Goal: Task Accomplishment & Management: Use online tool/utility

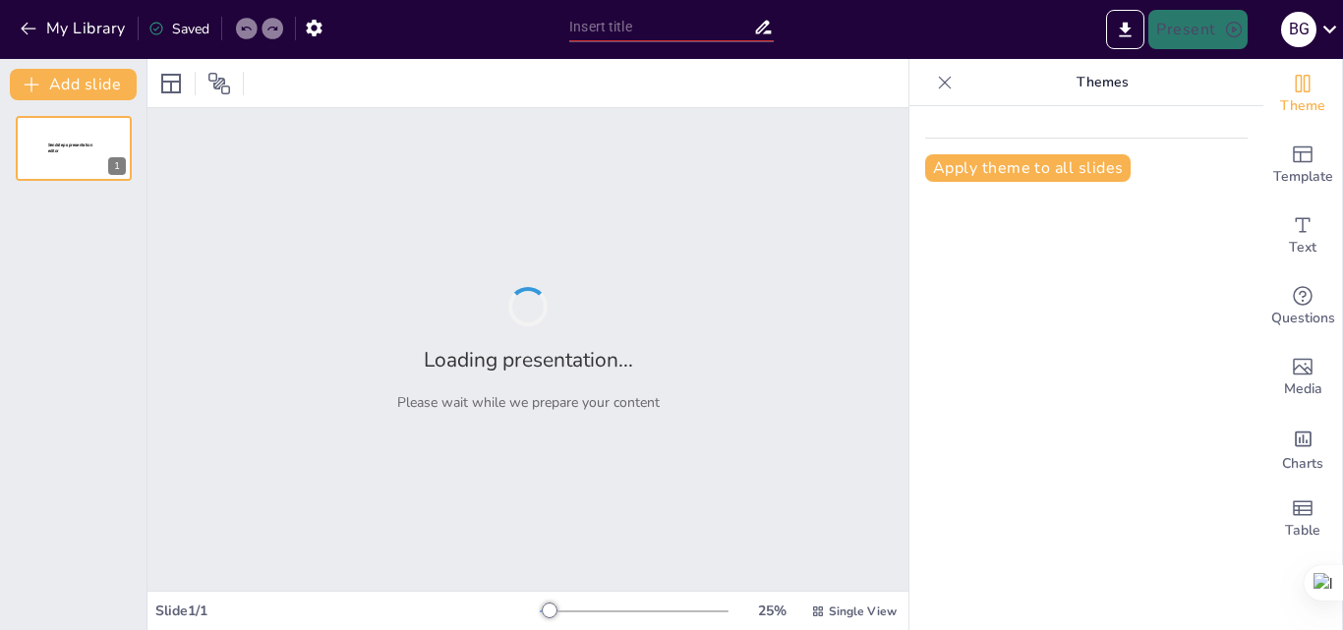
type input "Clasificación de Accidentes e Incidentes: Tipos y Ejemplos en Nuestro Entorno"
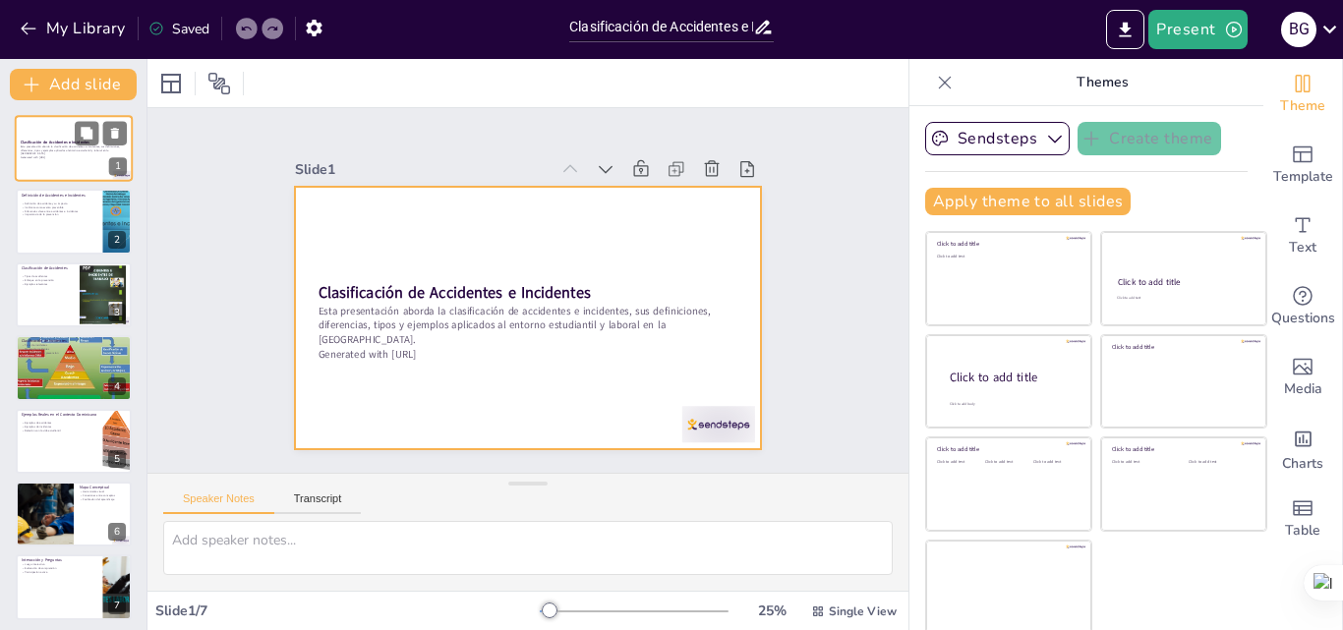
click at [72, 122] on div at bounding box center [74, 148] width 118 height 67
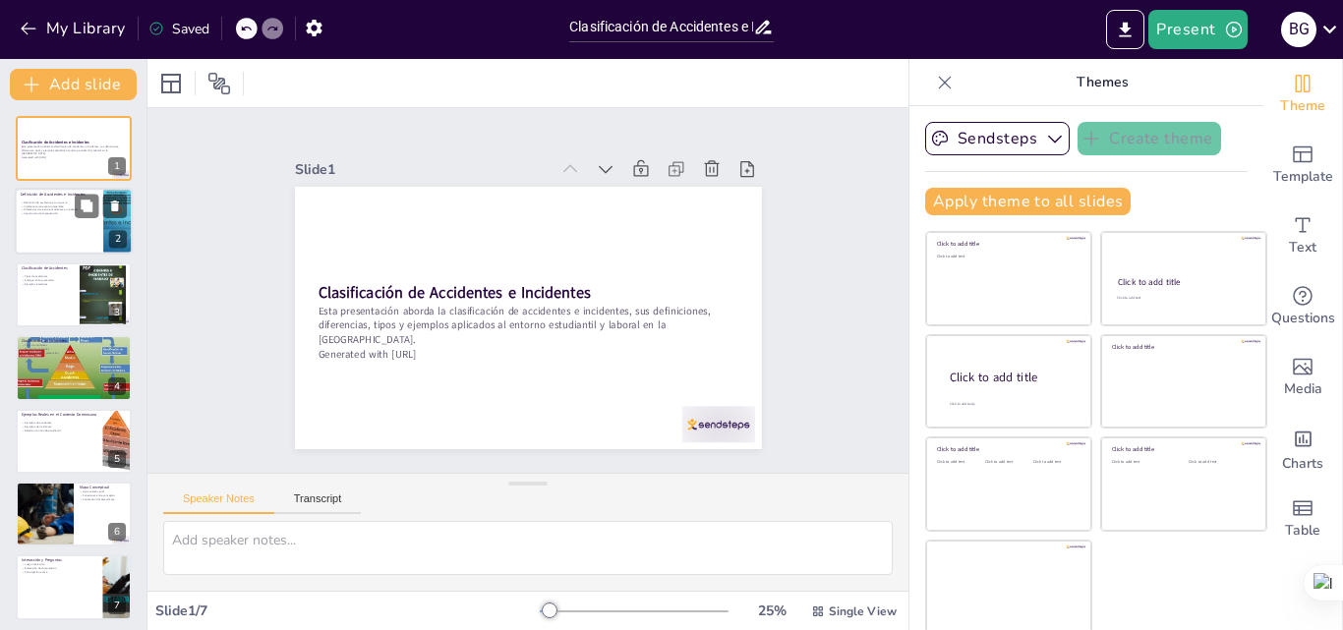
click at [44, 199] on div "Definición de Accidentes e Incidentes" at bounding box center [59, 196] width 77 height 9
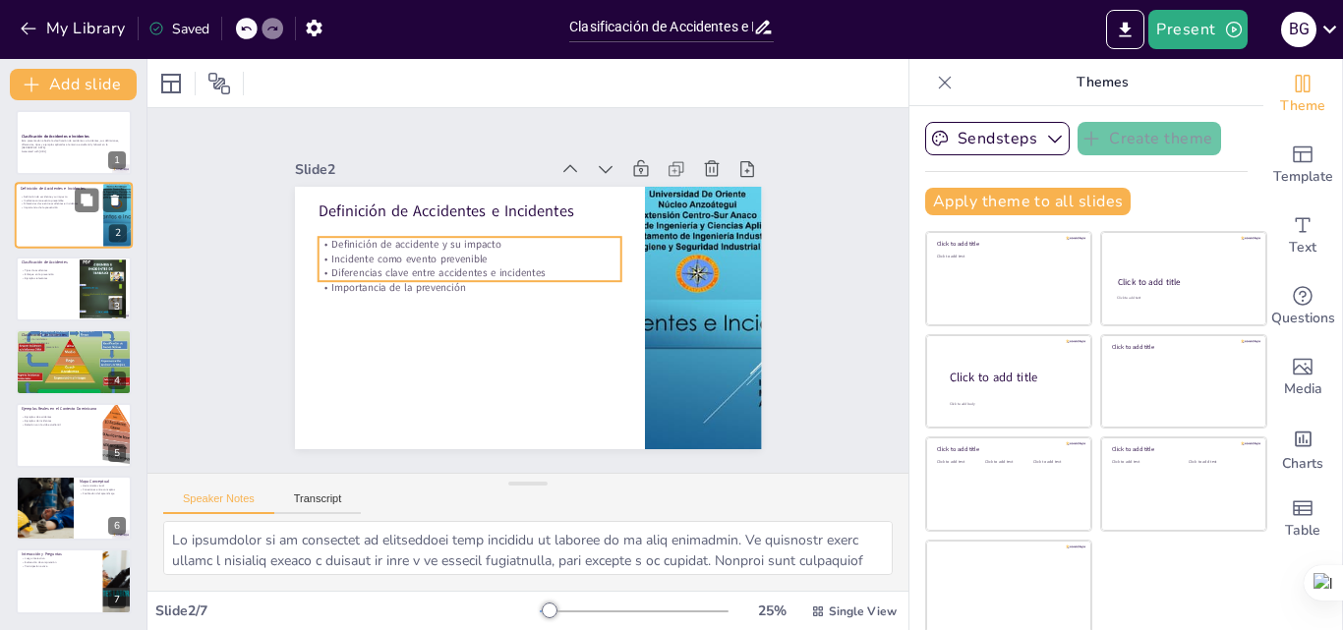
scroll to position [4, 0]
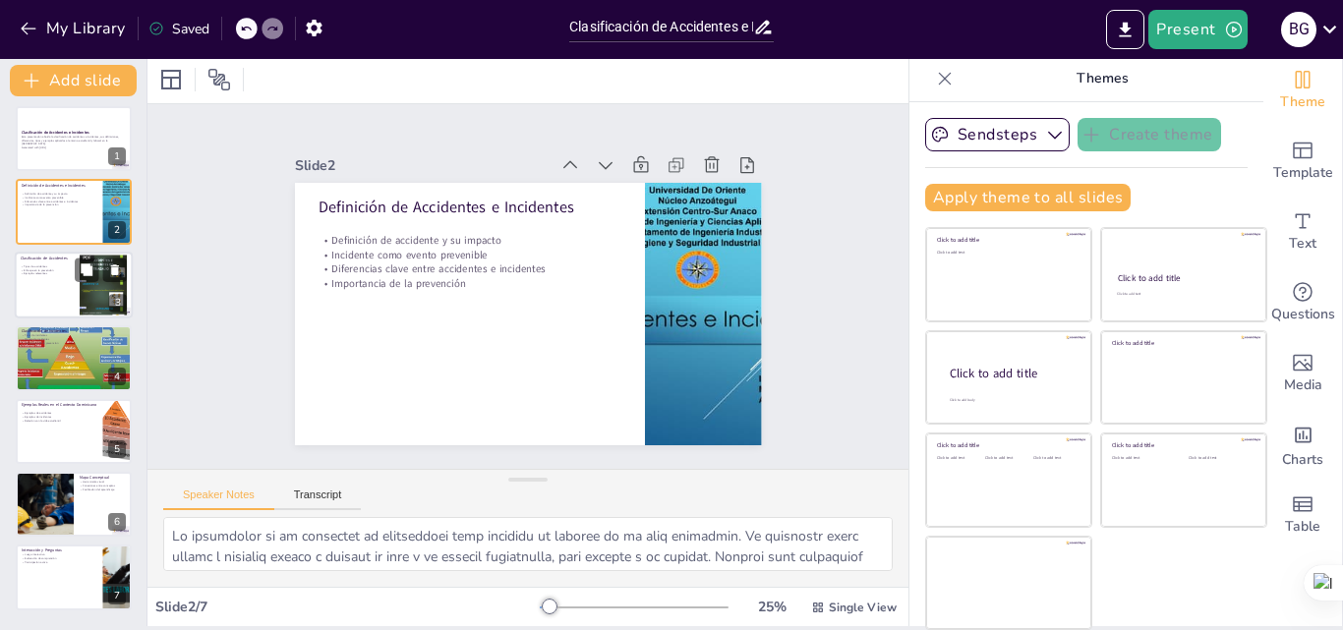
click at [61, 254] on div at bounding box center [74, 285] width 118 height 67
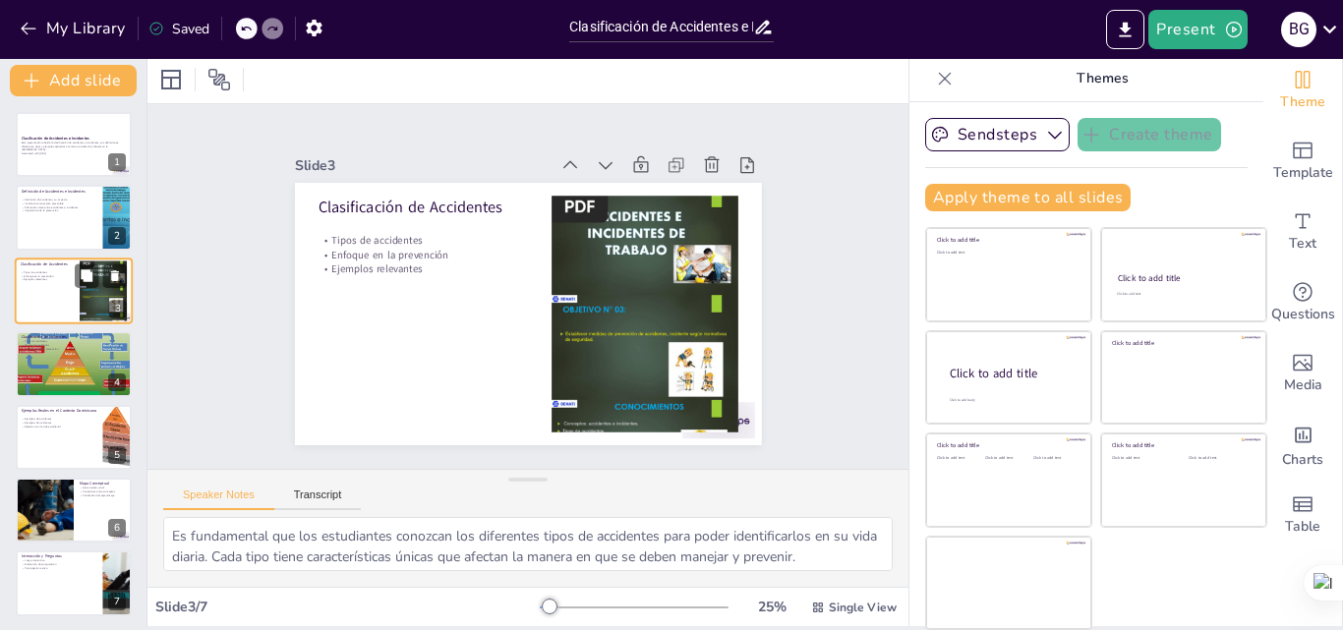
scroll to position [6, 0]
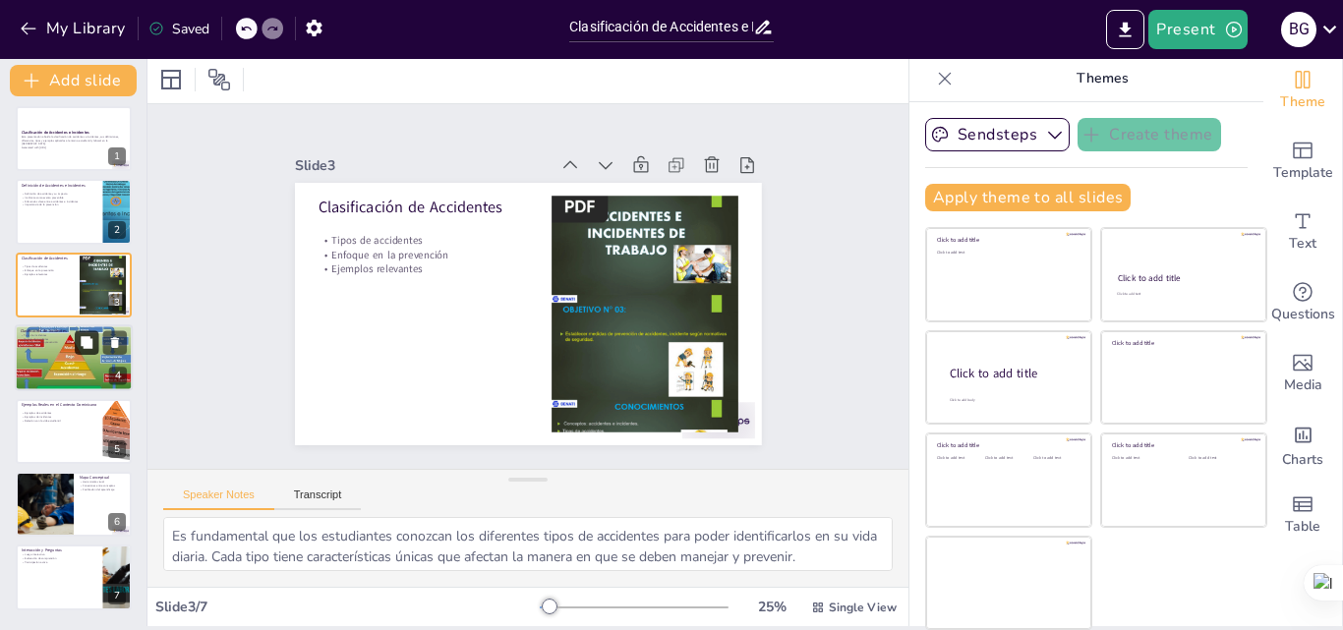
click at [90, 337] on icon at bounding box center [87, 343] width 14 height 14
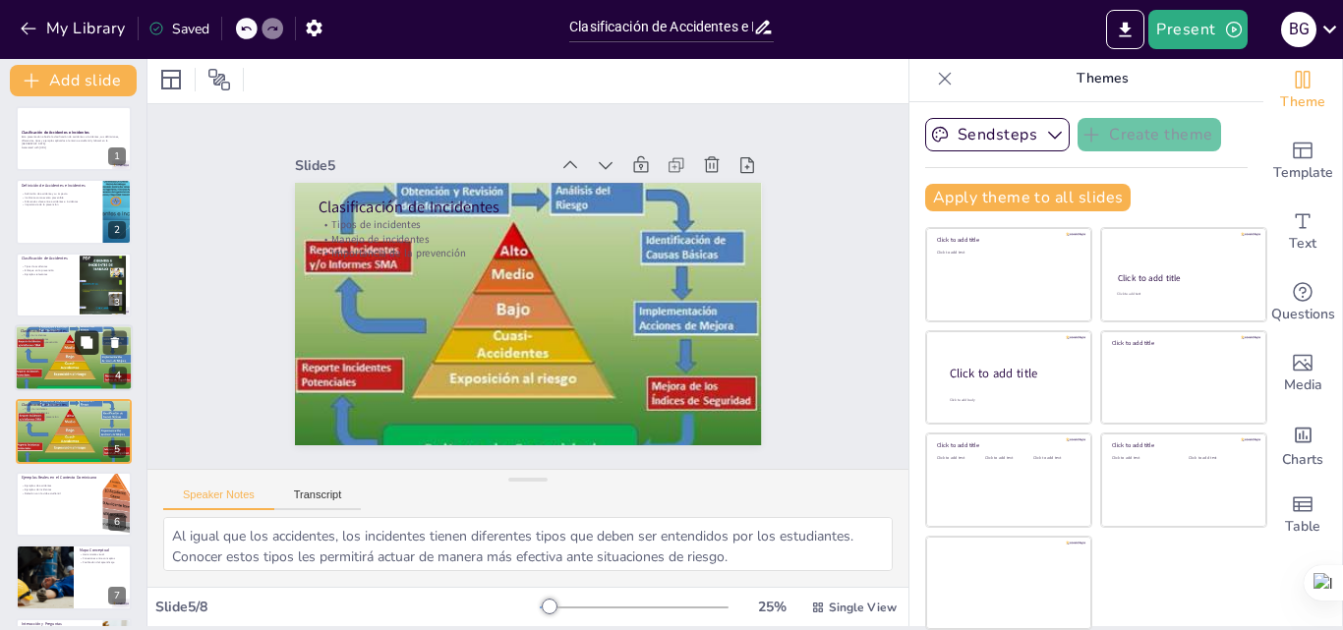
scroll to position [76, 0]
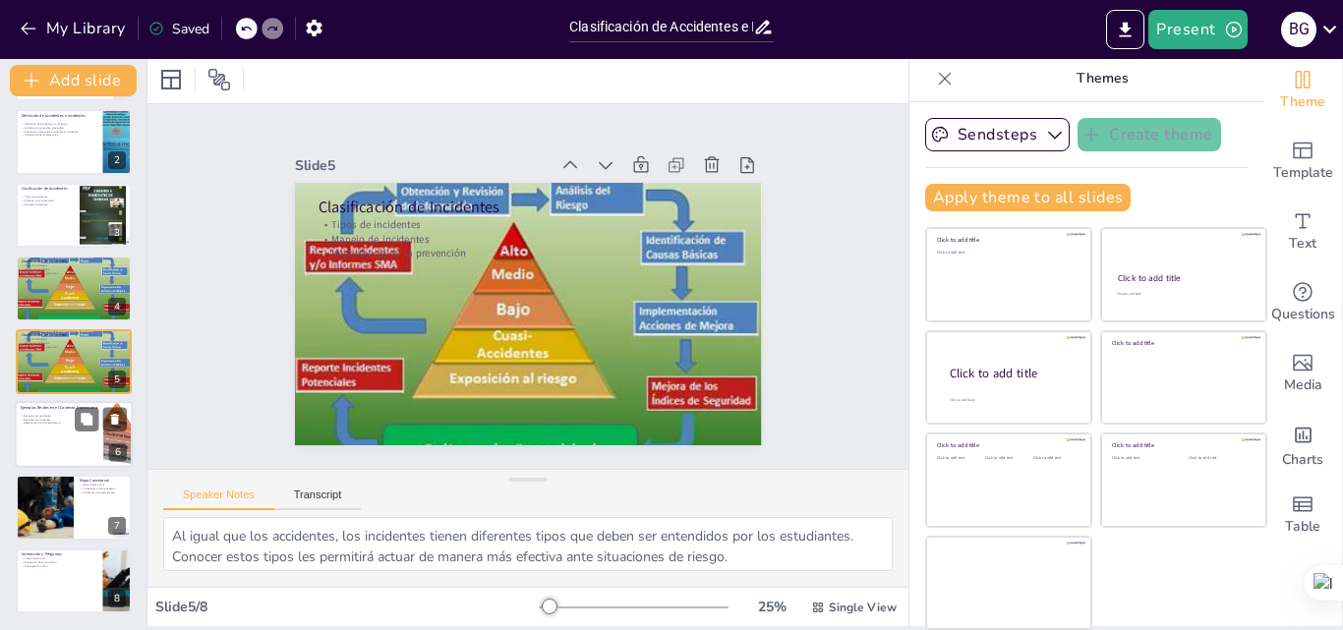
click at [79, 432] on div at bounding box center [74, 434] width 118 height 67
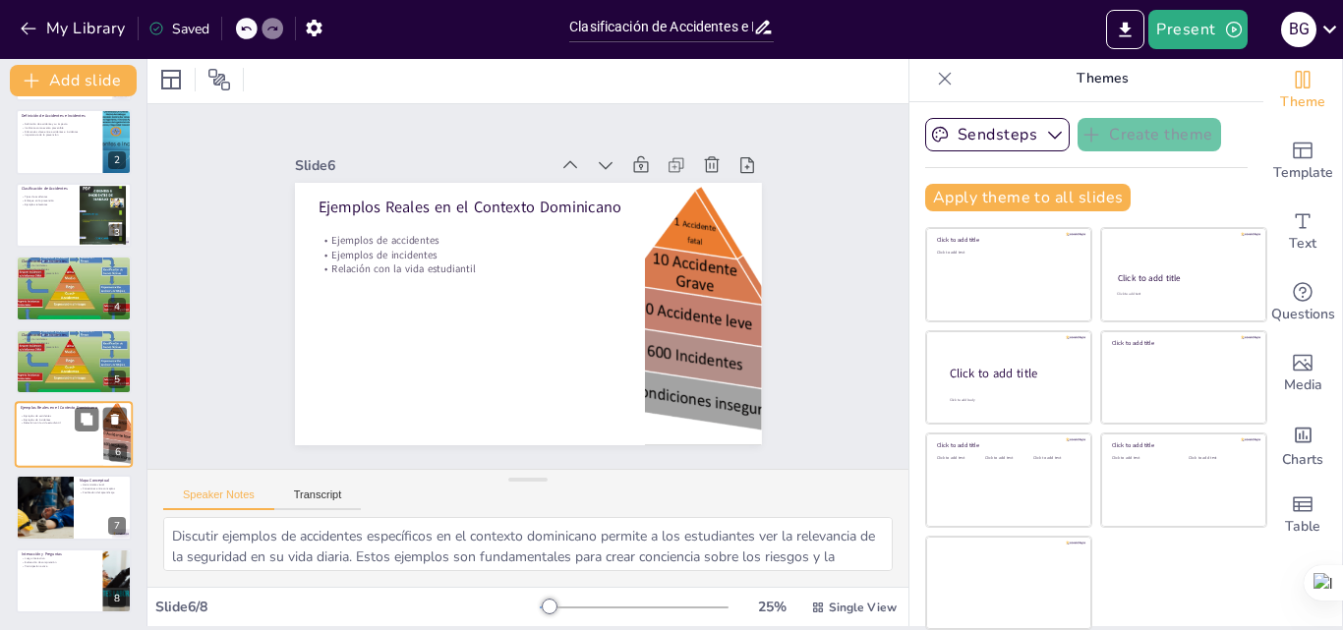
scroll to position [79, 0]
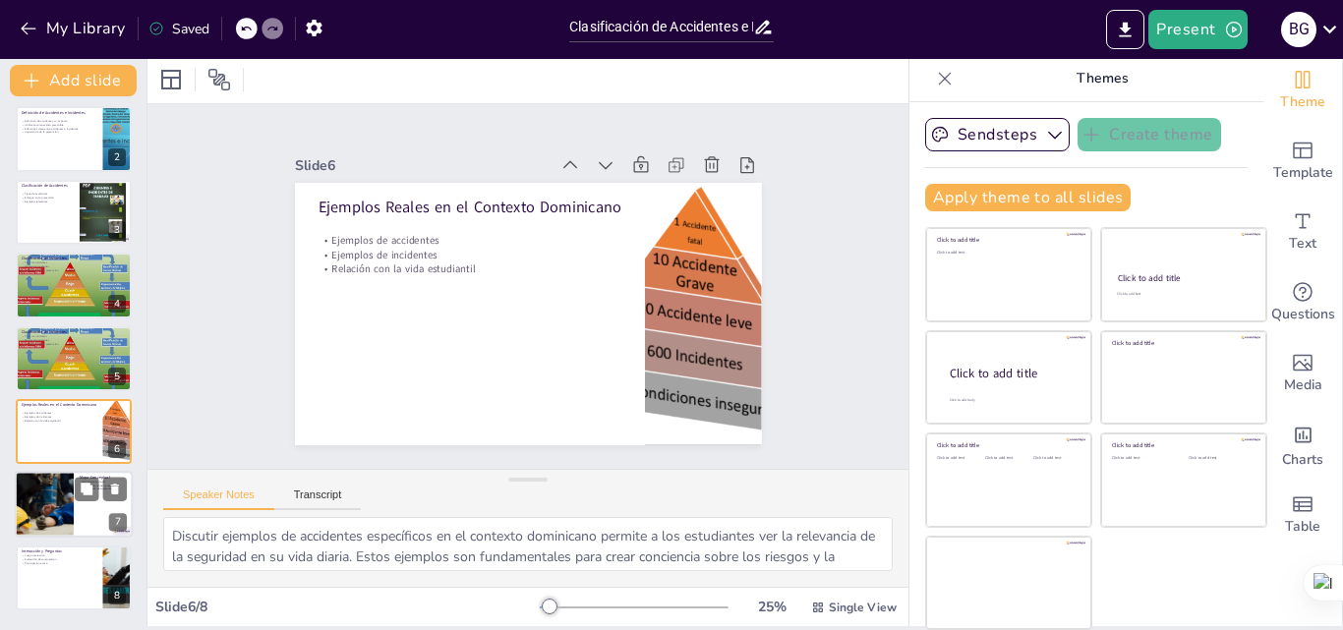
click at [80, 521] on div at bounding box center [74, 505] width 118 height 67
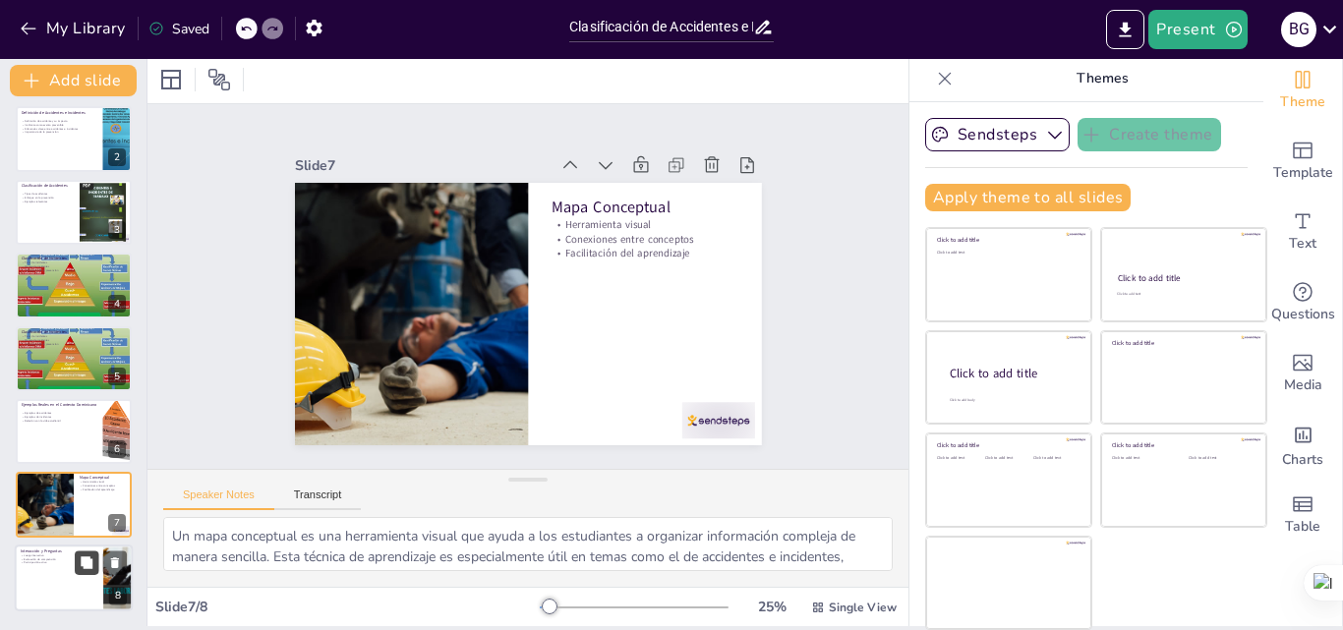
click at [78, 574] on button at bounding box center [87, 563] width 24 height 24
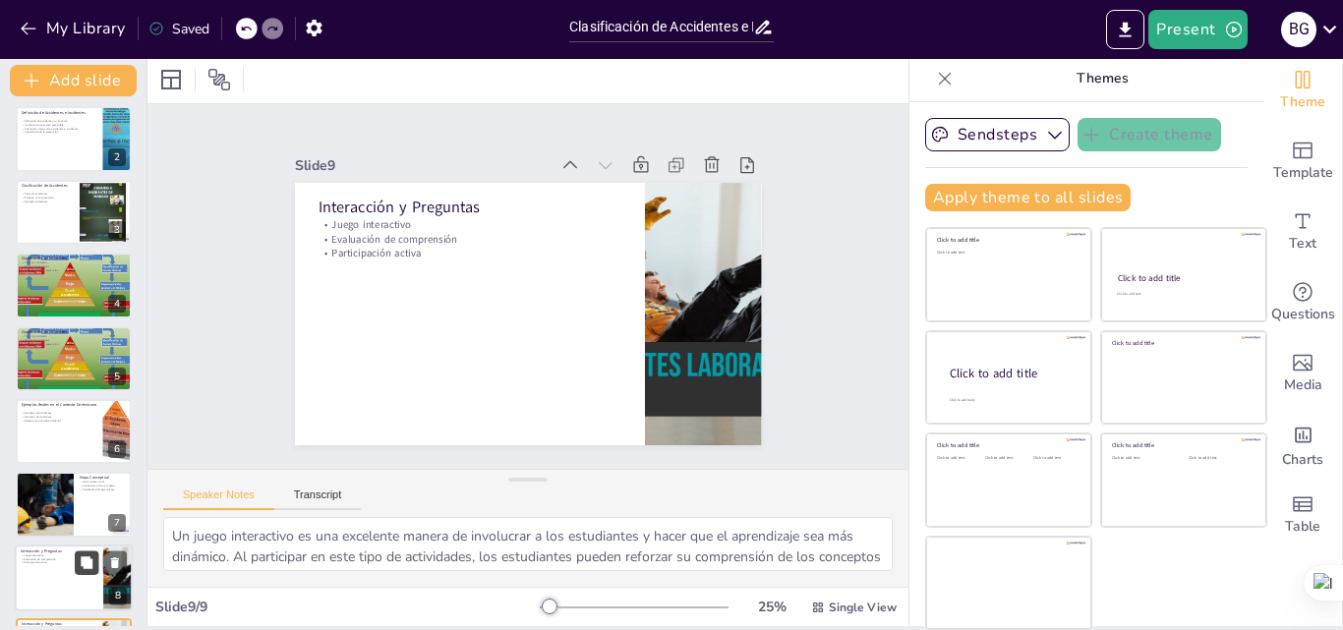
scroll to position [151, 0]
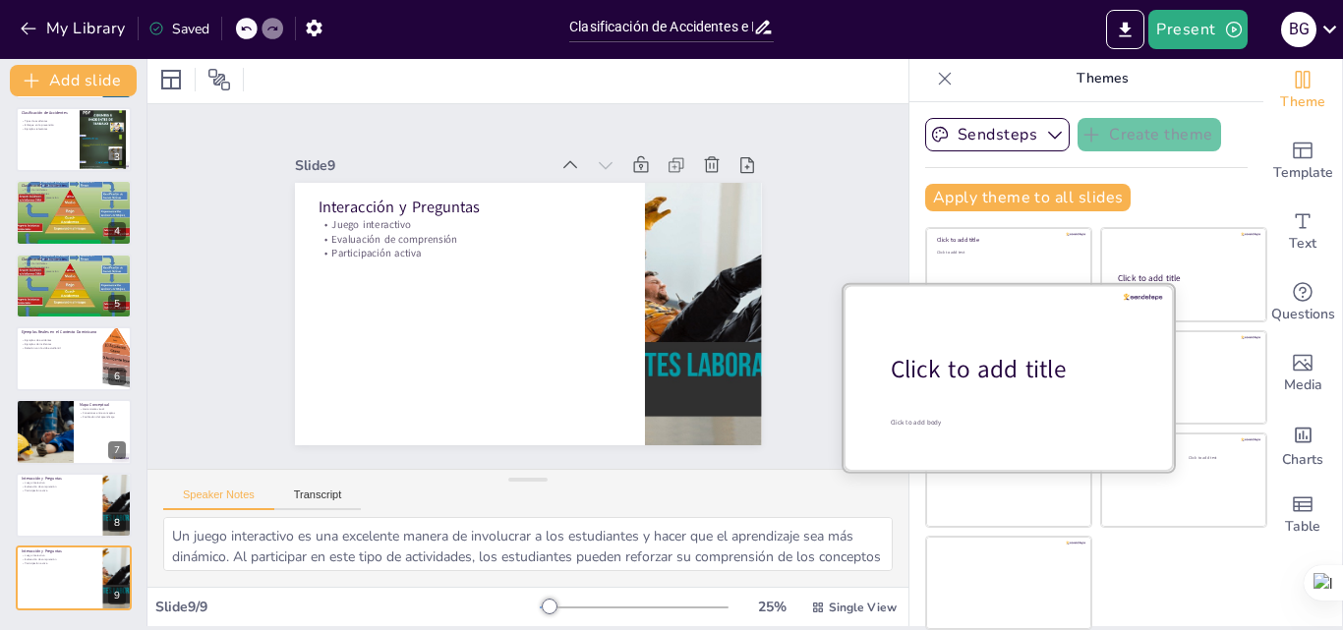
click at [972, 398] on div at bounding box center [1009, 377] width 330 height 186
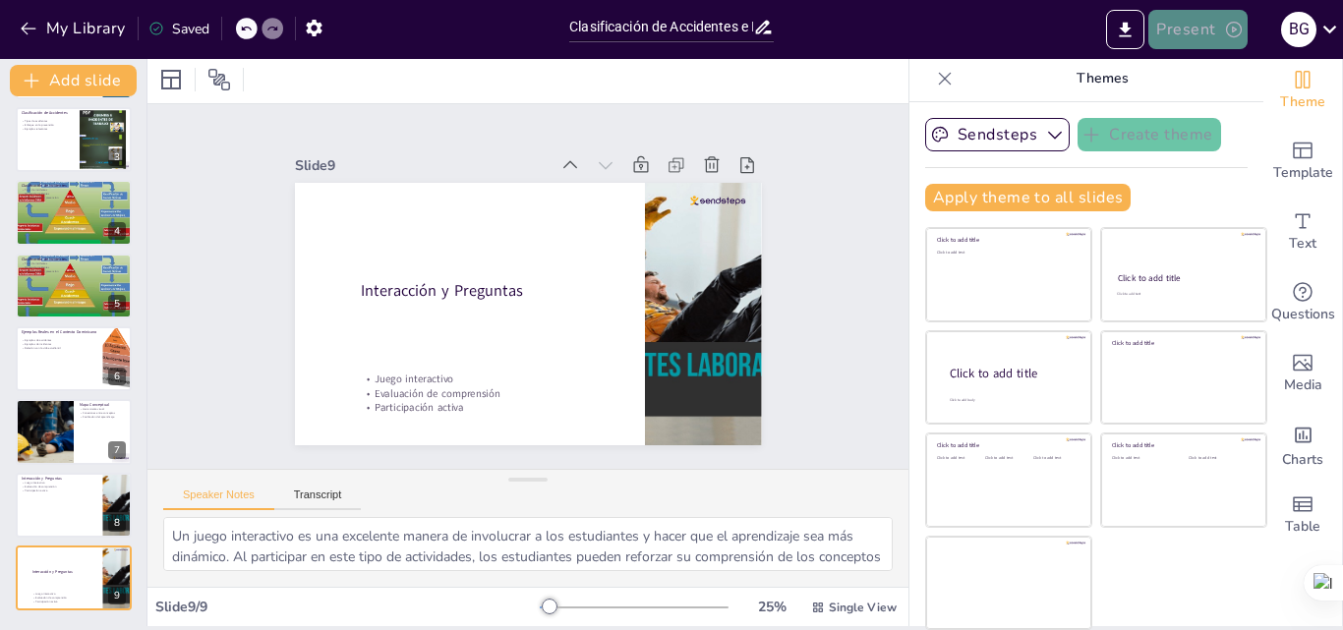
click at [1203, 29] on button "Present" at bounding box center [1198, 29] width 98 height 39
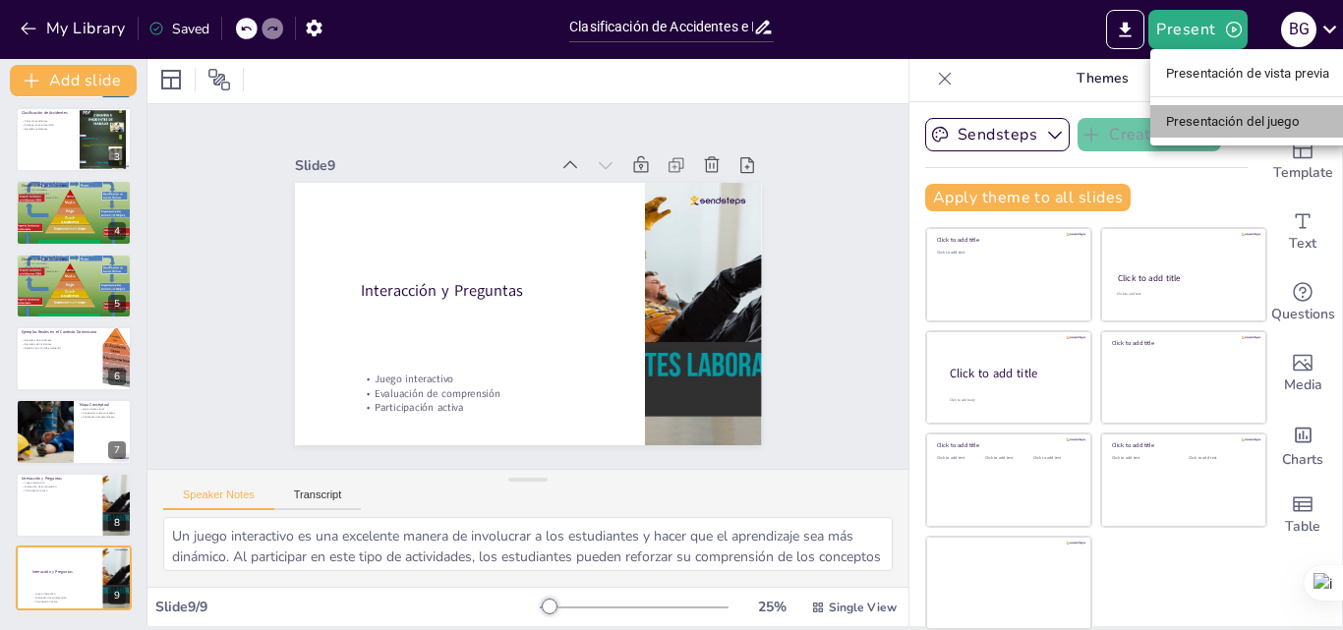
click at [1285, 120] on font "Presentación del juego" at bounding box center [1233, 121] width 134 height 15
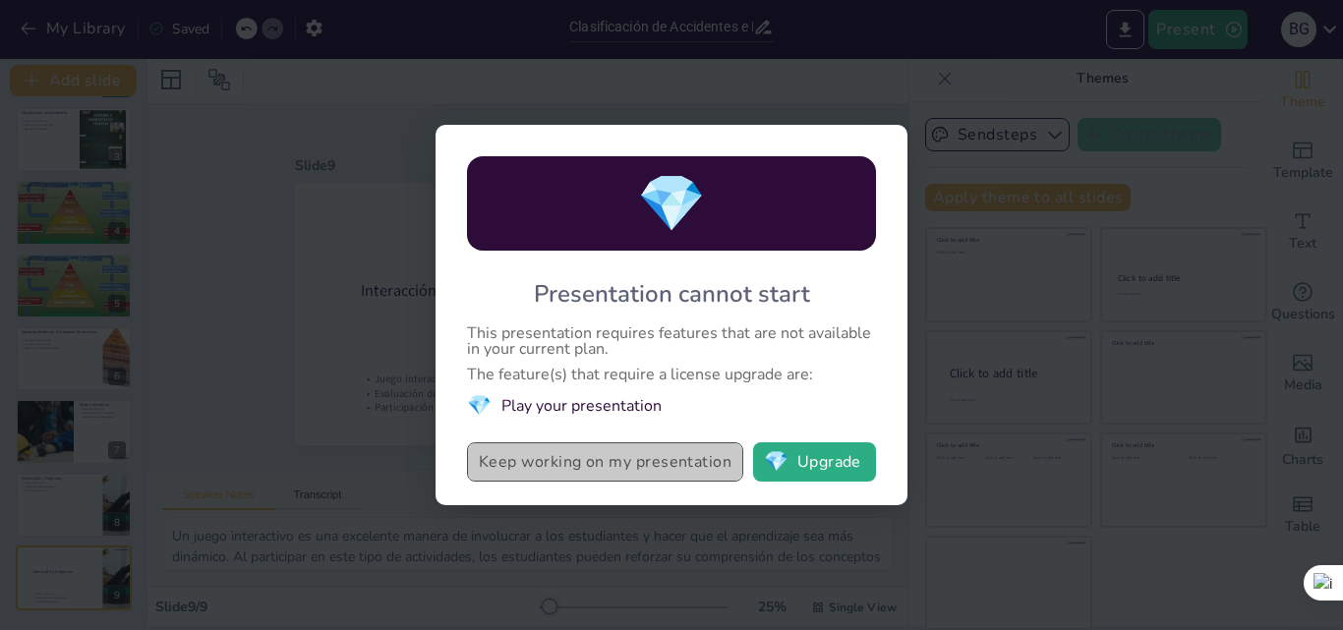
click at [582, 468] on button "Keep working on my presentation" at bounding box center [605, 462] width 276 height 39
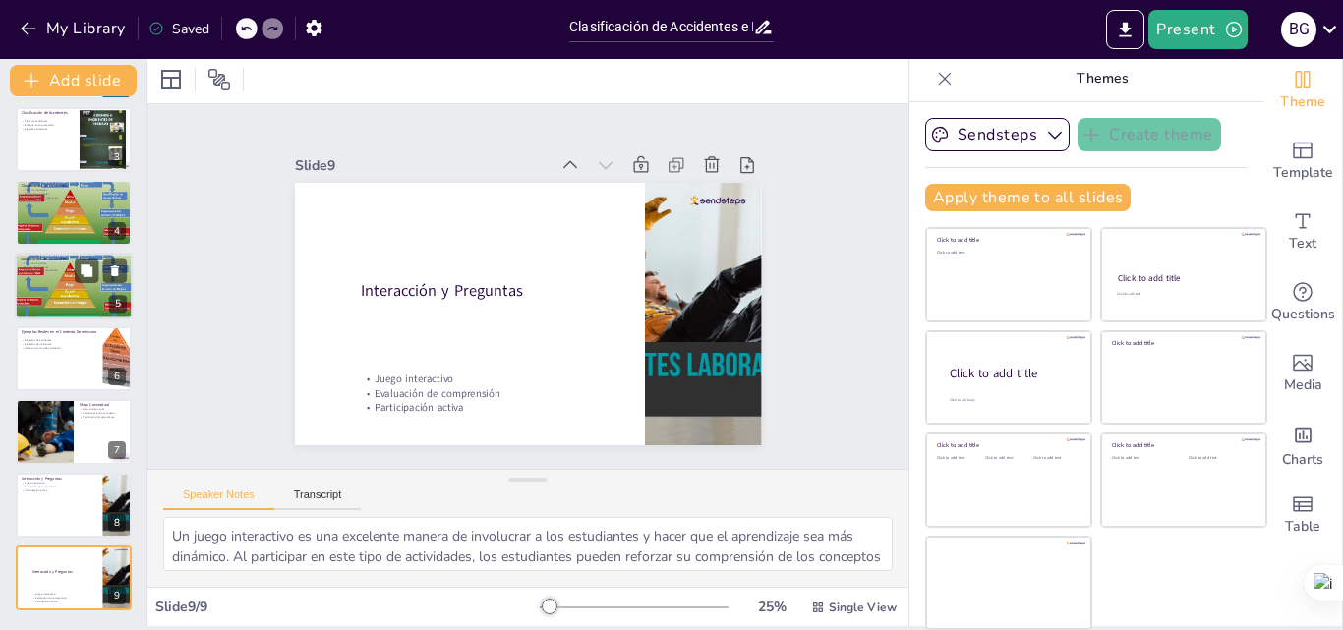
click at [94, 318] on div "Clasificación de Incidentes Tipos de incidentes Manejo de incidentes Importanci…" at bounding box center [74, 286] width 118 height 67
type textarea "Al igual que los accidentes, los incidentes tienen diferentes tipos que deben s…"
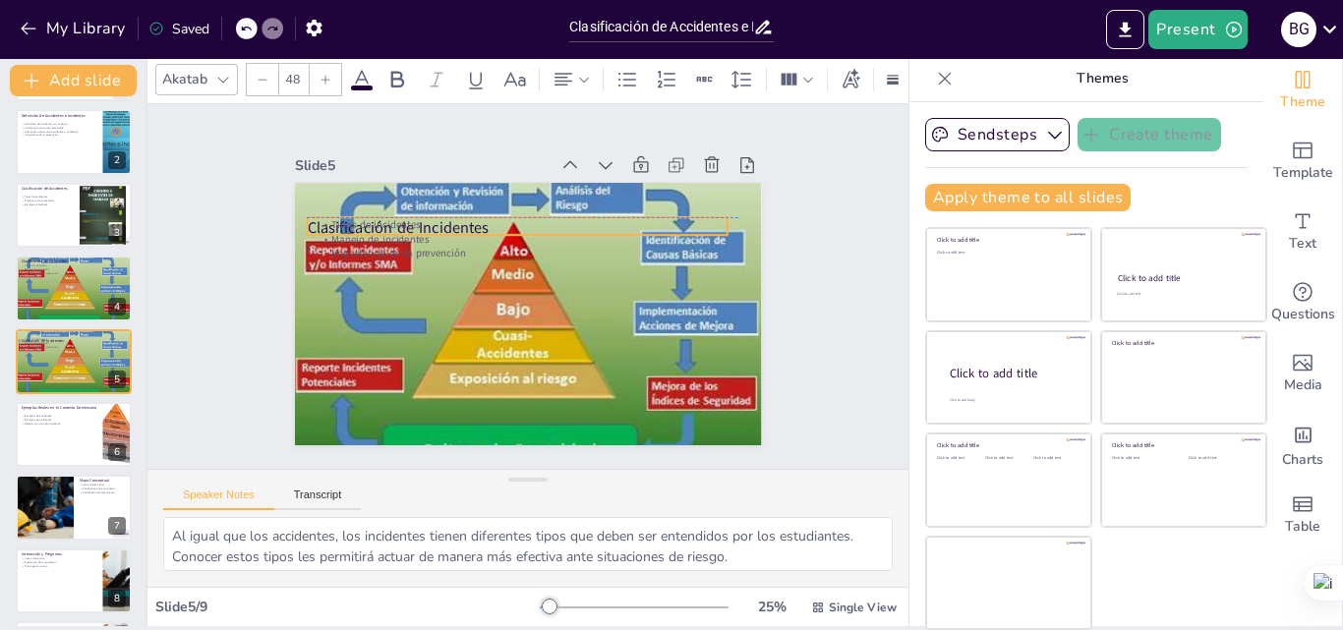
drag, startPoint x: 424, startPoint y: 197, endPoint x: 413, endPoint y: 211, distance: 18.3
click at [413, 183] on div "Clasificación de Incidentes Tipos de incidentes Manejo de incidentes Importanci…" at bounding box center [528, 183] width 467 height 0
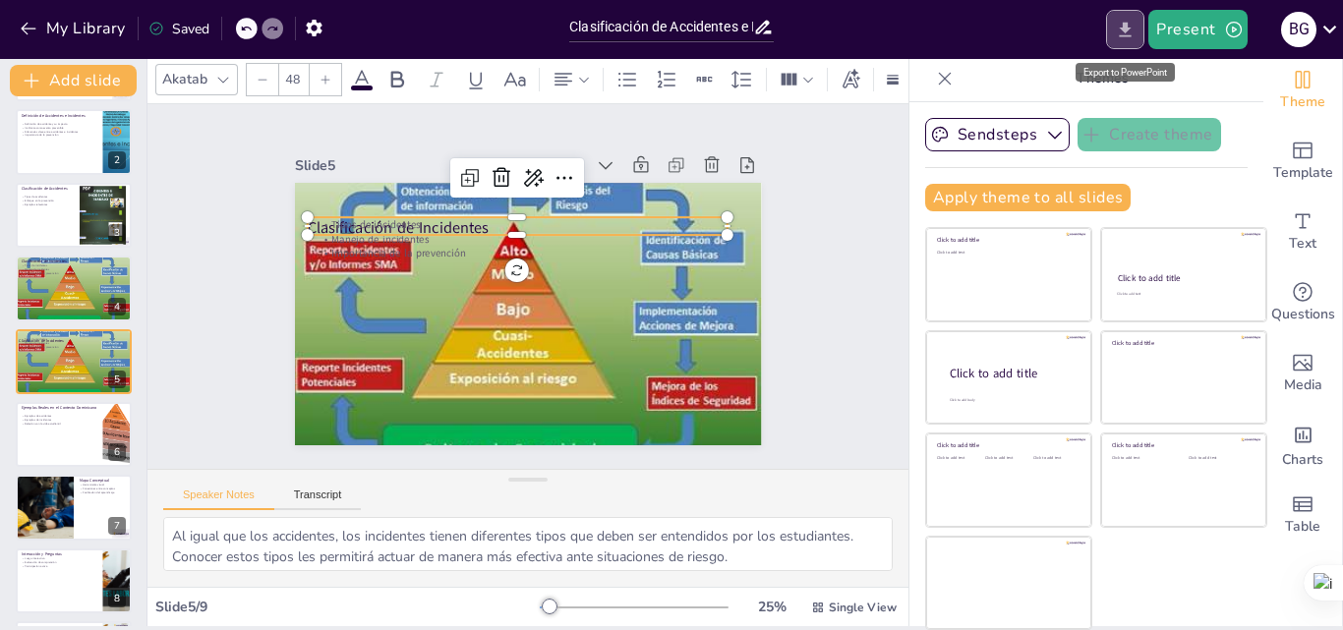
click at [1117, 27] on icon "Export to PowerPoint" at bounding box center [1125, 30] width 21 height 21
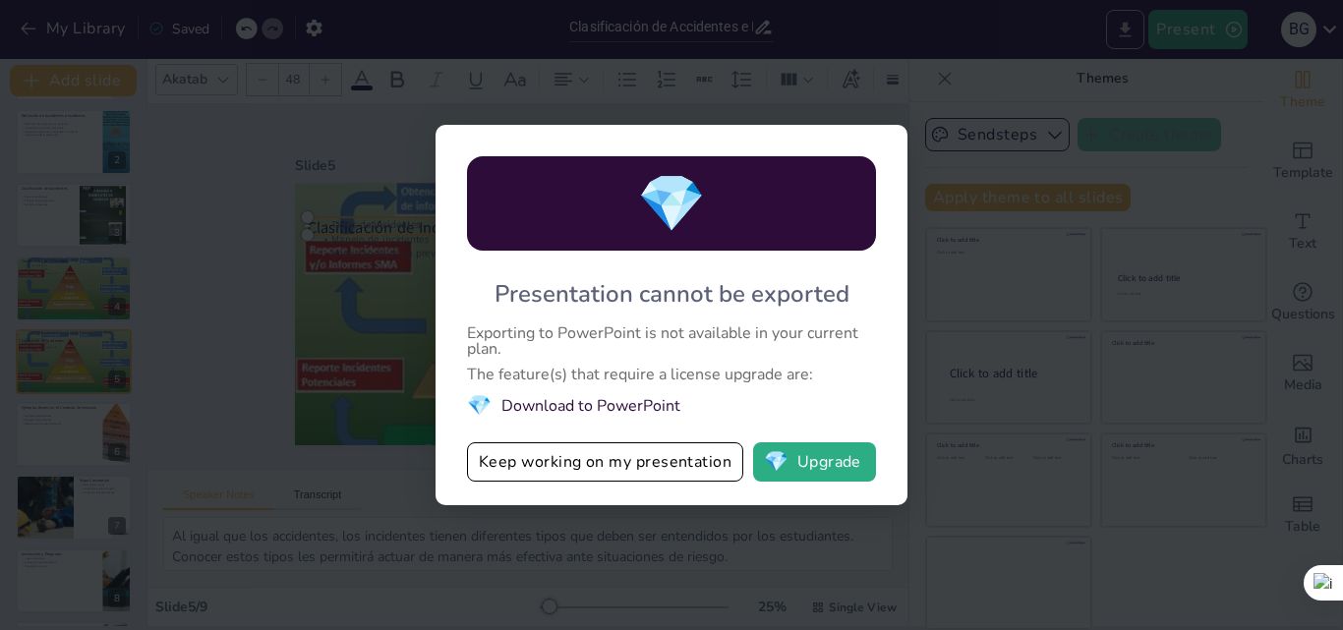
click at [1117, 27] on div "💎 Presentation cannot be exported Exporting to PowerPoint is not available in y…" at bounding box center [671, 315] width 1343 height 630
click at [974, 130] on div "💎 Presentation cannot be exported Exporting to PowerPoint is not available in y…" at bounding box center [671, 315] width 1343 height 630
